Goal: Transaction & Acquisition: Obtain resource

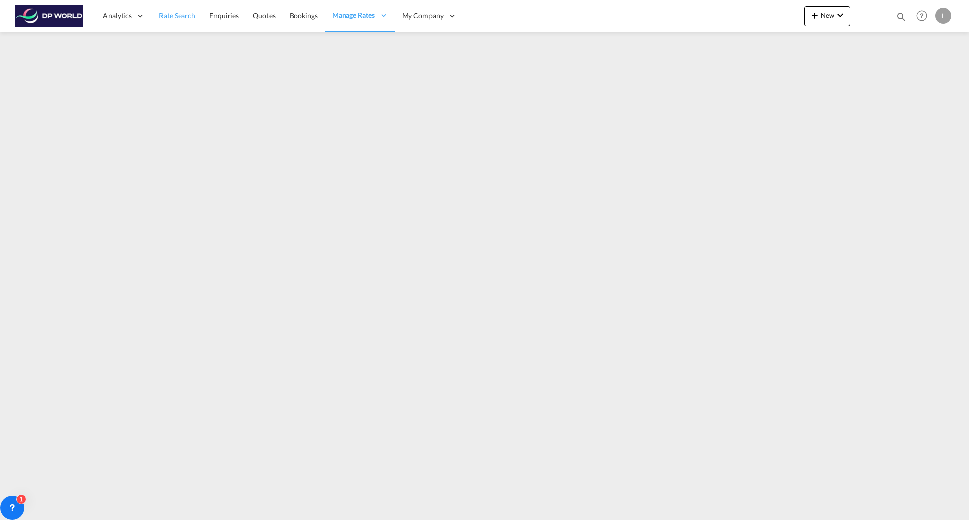
click at [179, 17] on span "Rate Search" at bounding box center [177, 15] width 36 height 9
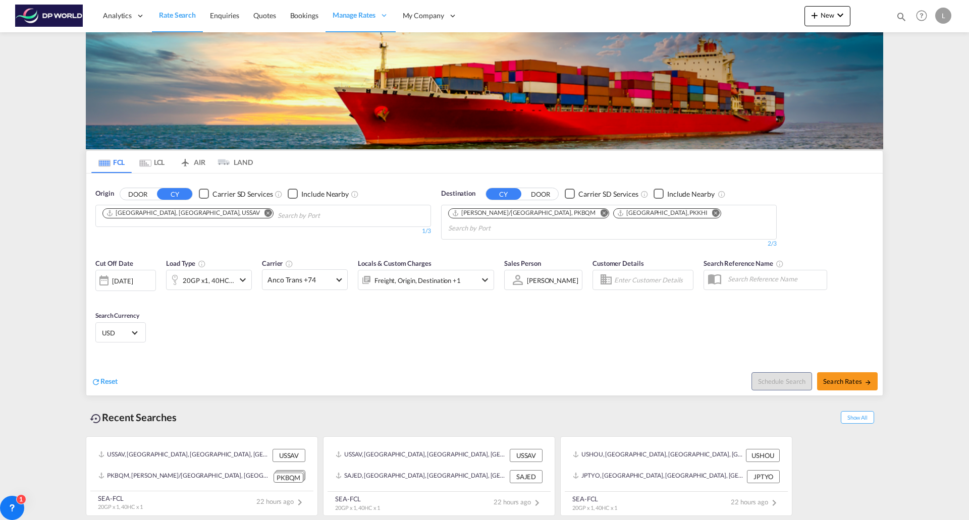
click at [264, 213] on md-icon "Remove" at bounding box center [268, 213] width 8 height 8
click at [600, 211] on md-icon "Remove" at bounding box center [604, 213] width 8 height 8
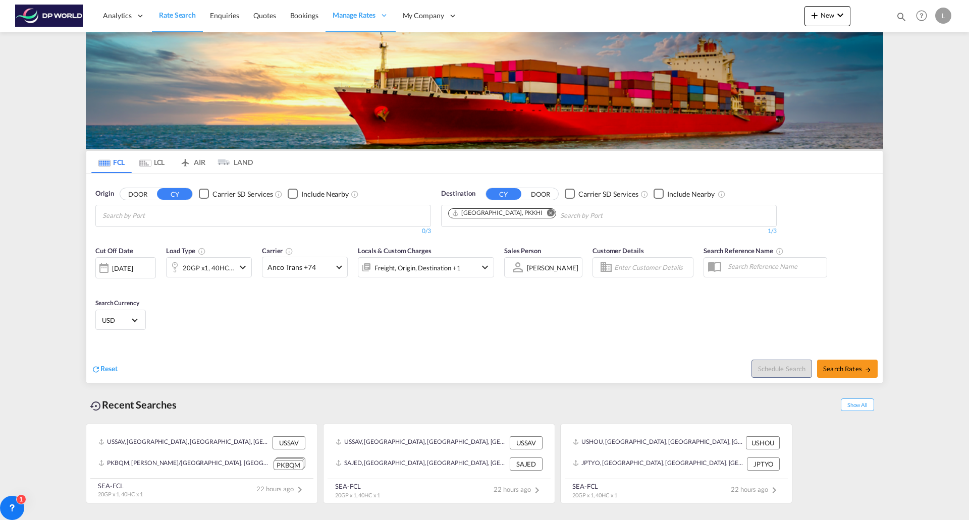
click at [547, 214] on md-icon "Remove" at bounding box center [551, 213] width 8 height 8
click at [241, 260] on div "20GP x1, 40HC x1" at bounding box center [209, 267] width 86 height 20
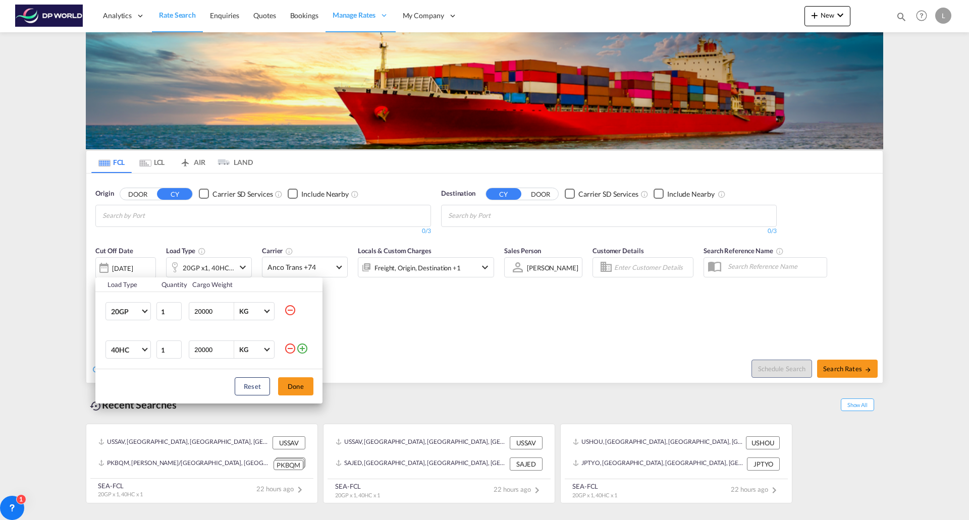
click at [294, 309] on md-icon "icon-minus-circle-outline" at bounding box center [290, 310] width 12 height 12
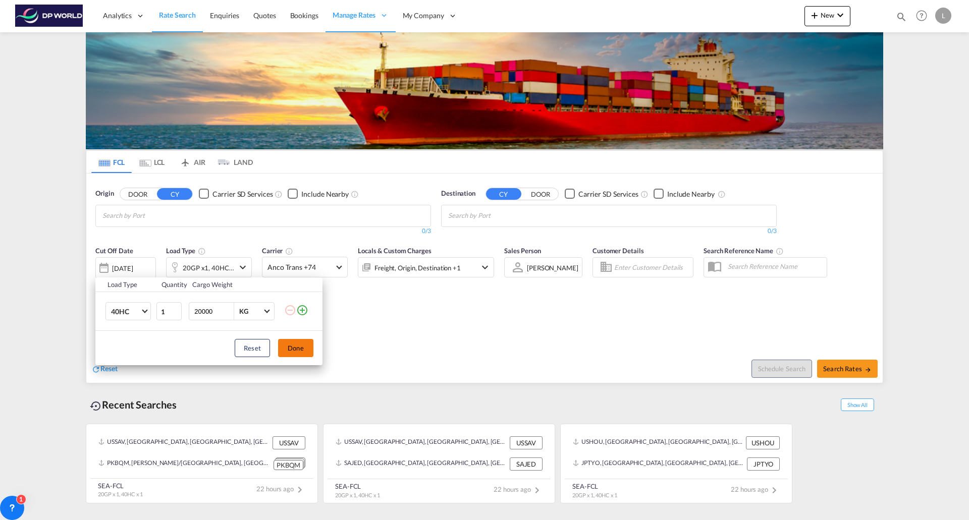
click at [284, 350] on button "Done" at bounding box center [295, 348] width 35 height 18
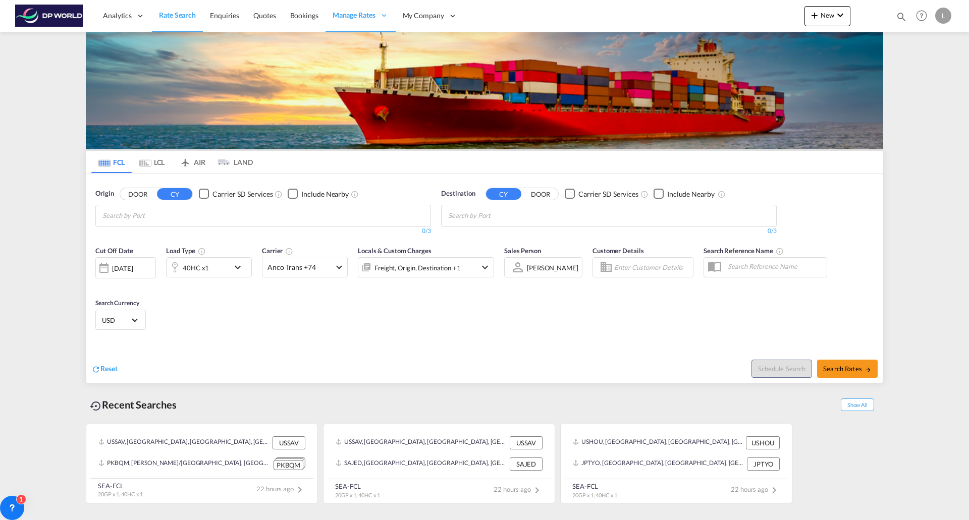
click at [209, 219] on body "Analytics Reports Dashboard Rate Search Enquiries Quotes Bookings" at bounding box center [484, 260] width 969 height 520
type input "[GEOGRAPHIC_DATA]"
click at [167, 239] on div "[GEOGRAPHIC_DATA] , [GEOGRAPHIC_DATA] [GEOGRAPHIC_DATA] USHOU" at bounding box center [181, 242] width 192 height 36
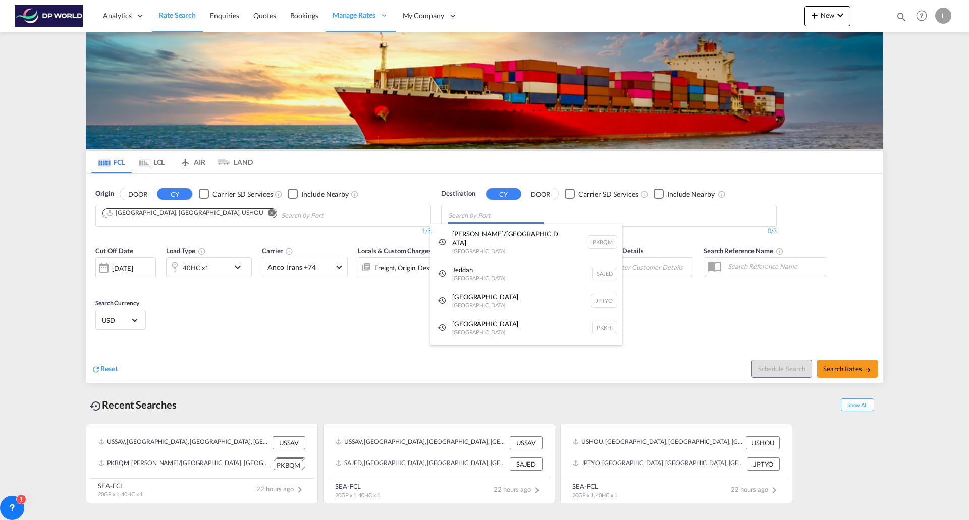
click at [483, 216] on body "Analytics Reports Dashboard Rate Search Enquiries Quotes Bookings" at bounding box center [484, 260] width 969 height 520
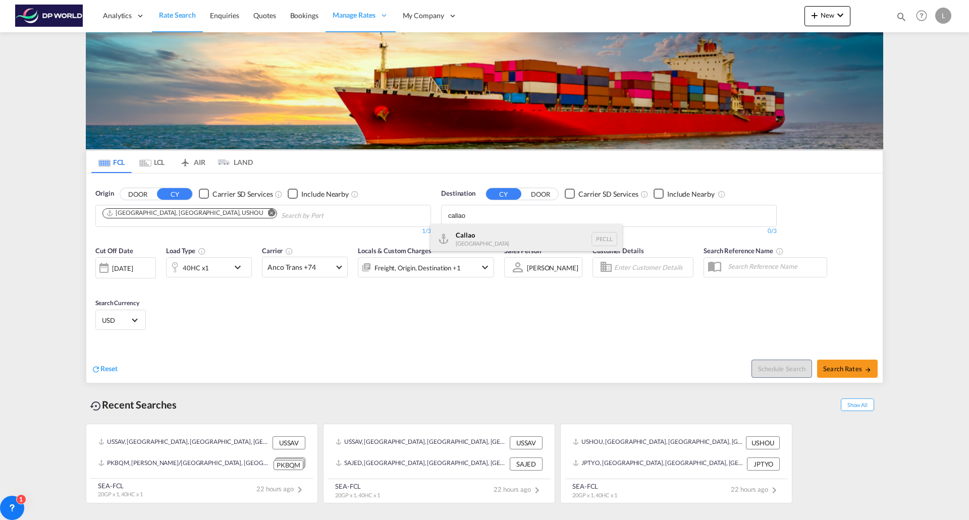
type input "callao"
click at [456, 233] on div "Callao [GEOGRAPHIC_DATA] PECLL" at bounding box center [526, 239] width 192 height 30
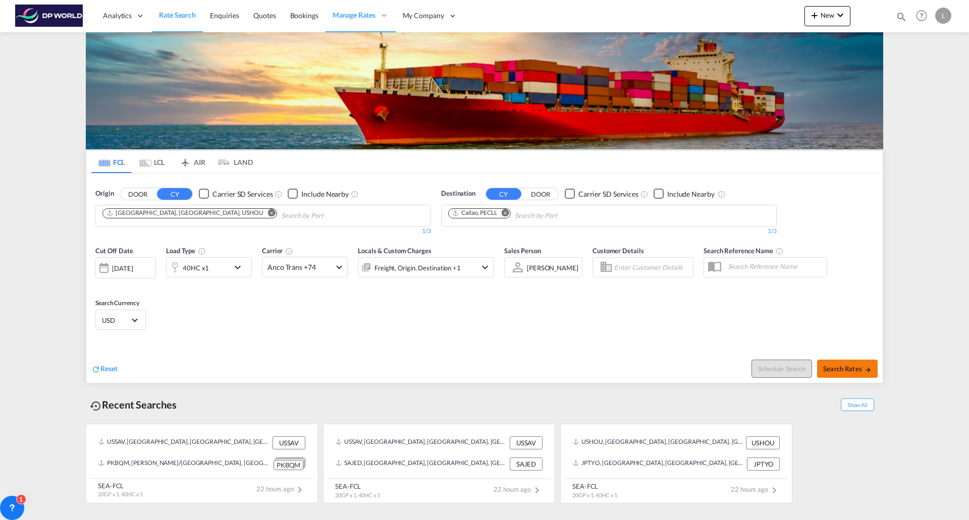
click at [852, 369] on span "Search Rates" at bounding box center [847, 369] width 48 height 8
type input "USHOU to PECLL / [DATE]"
